Goal: Information Seeking & Learning: Learn about a topic

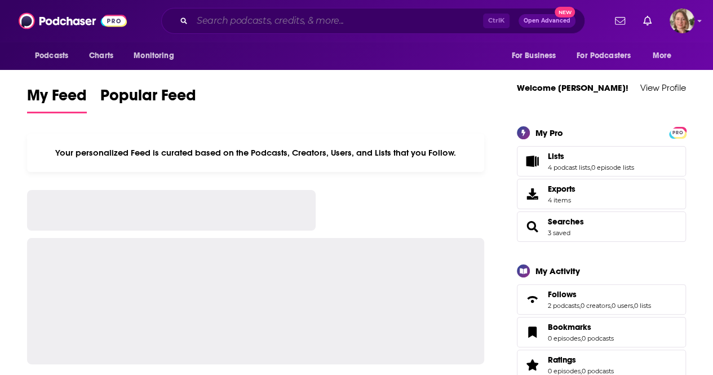
click at [214, 29] on input "Search podcasts, credits, & more..." at bounding box center [337, 21] width 291 height 18
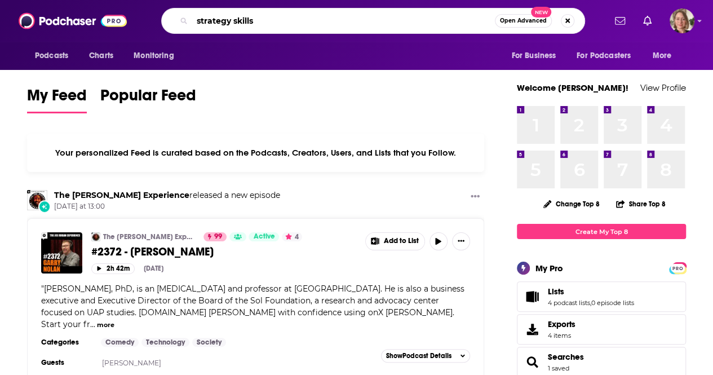
type input "strategy skills"
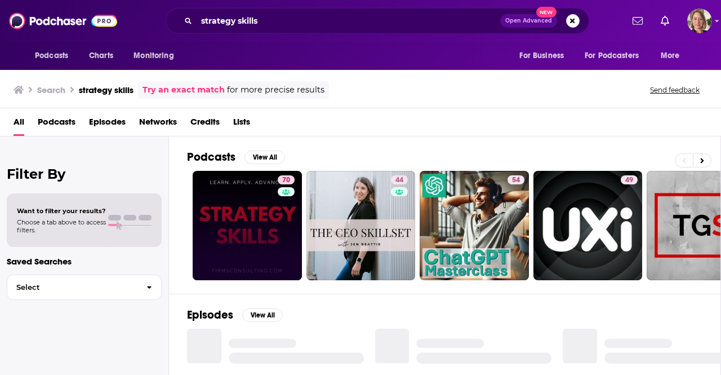
drag, startPoint x: 291, startPoint y: 192, endPoint x: 273, endPoint y: 211, distance: 25.9
click at [273, 211] on link "70" at bounding box center [247, 225] width 109 height 109
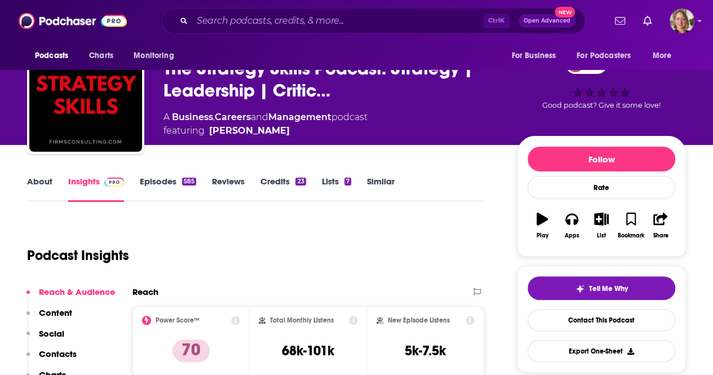
scroll to position [56, 0]
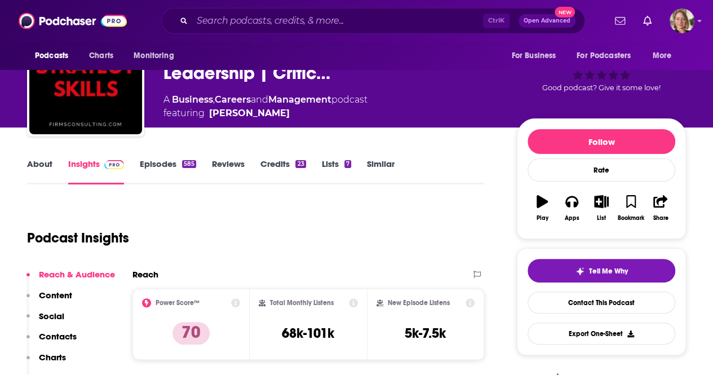
click at [38, 163] on link "About" at bounding box center [39, 171] width 25 height 26
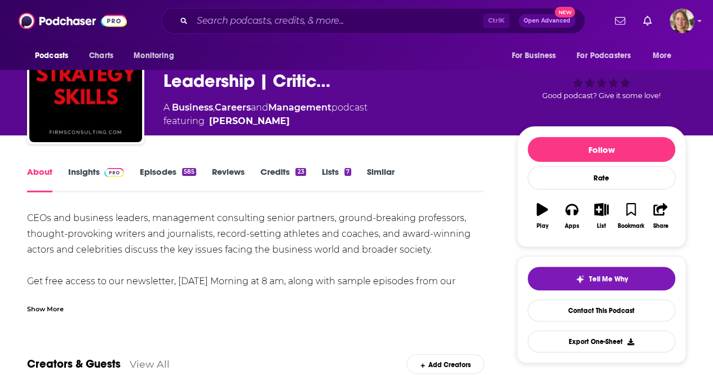
scroll to position [113, 0]
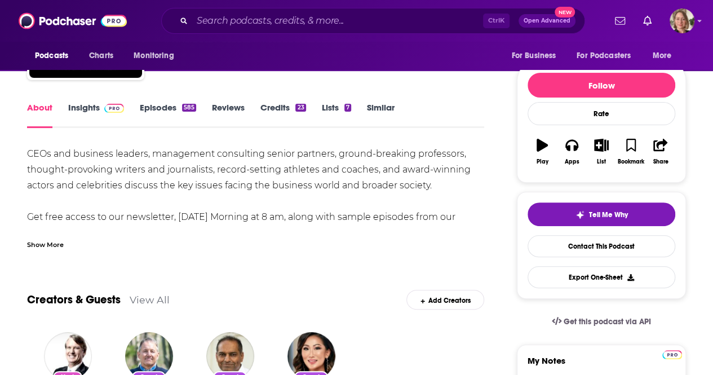
click at [47, 244] on div "Show More" at bounding box center [45, 243] width 37 height 11
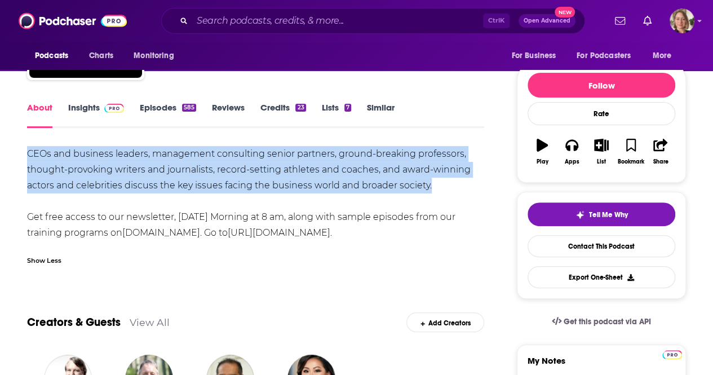
drag, startPoint x: 26, startPoint y: 154, endPoint x: 444, endPoint y: 192, distance: 419.6
copy div "CEOs and business leaders, management consulting senior partners, ground-breaki…"
